Goal: Task Accomplishment & Management: Use online tool/utility

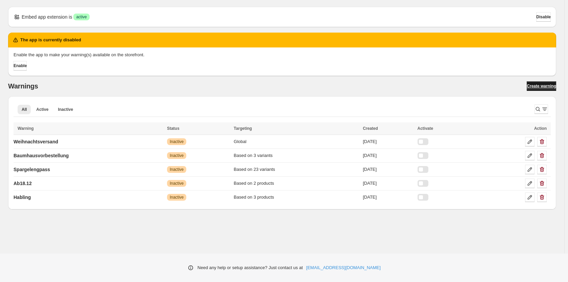
click at [530, 84] on span "Create warning" at bounding box center [541, 85] width 29 height 5
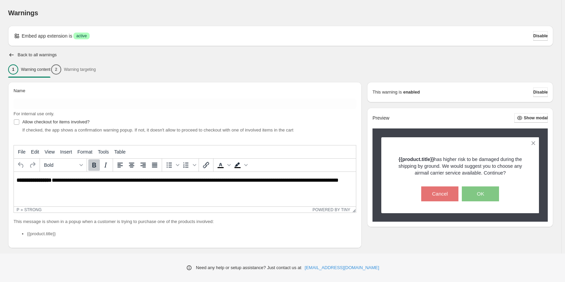
click at [93, 70] on div "1 Warning content 2 Warning targeting" at bounding box center [280, 69] width 545 height 14
click at [13, 53] on icon "button" at bounding box center [11, 54] width 7 height 7
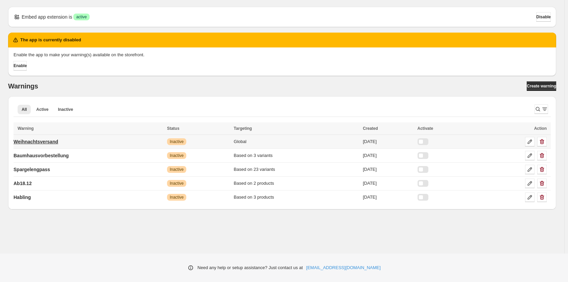
click at [48, 140] on p "Weihnachtsversand" at bounding box center [36, 141] width 45 height 7
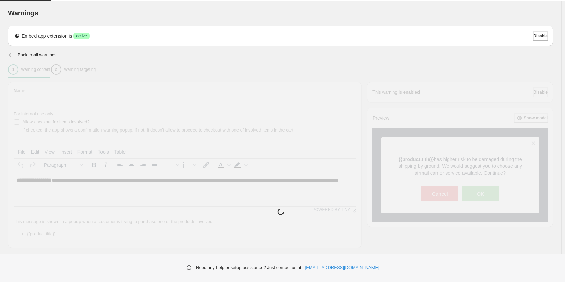
type input "**********"
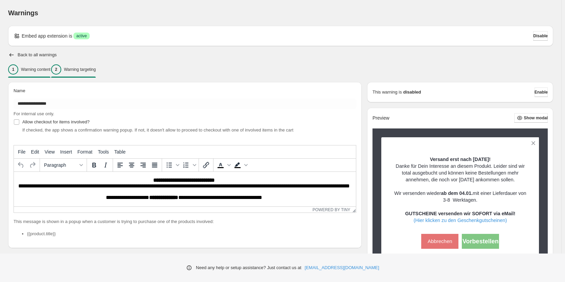
click at [93, 68] on p "Warning targeting" at bounding box center [80, 69] width 32 height 5
